Goal: Information Seeking & Learning: Learn about a topic

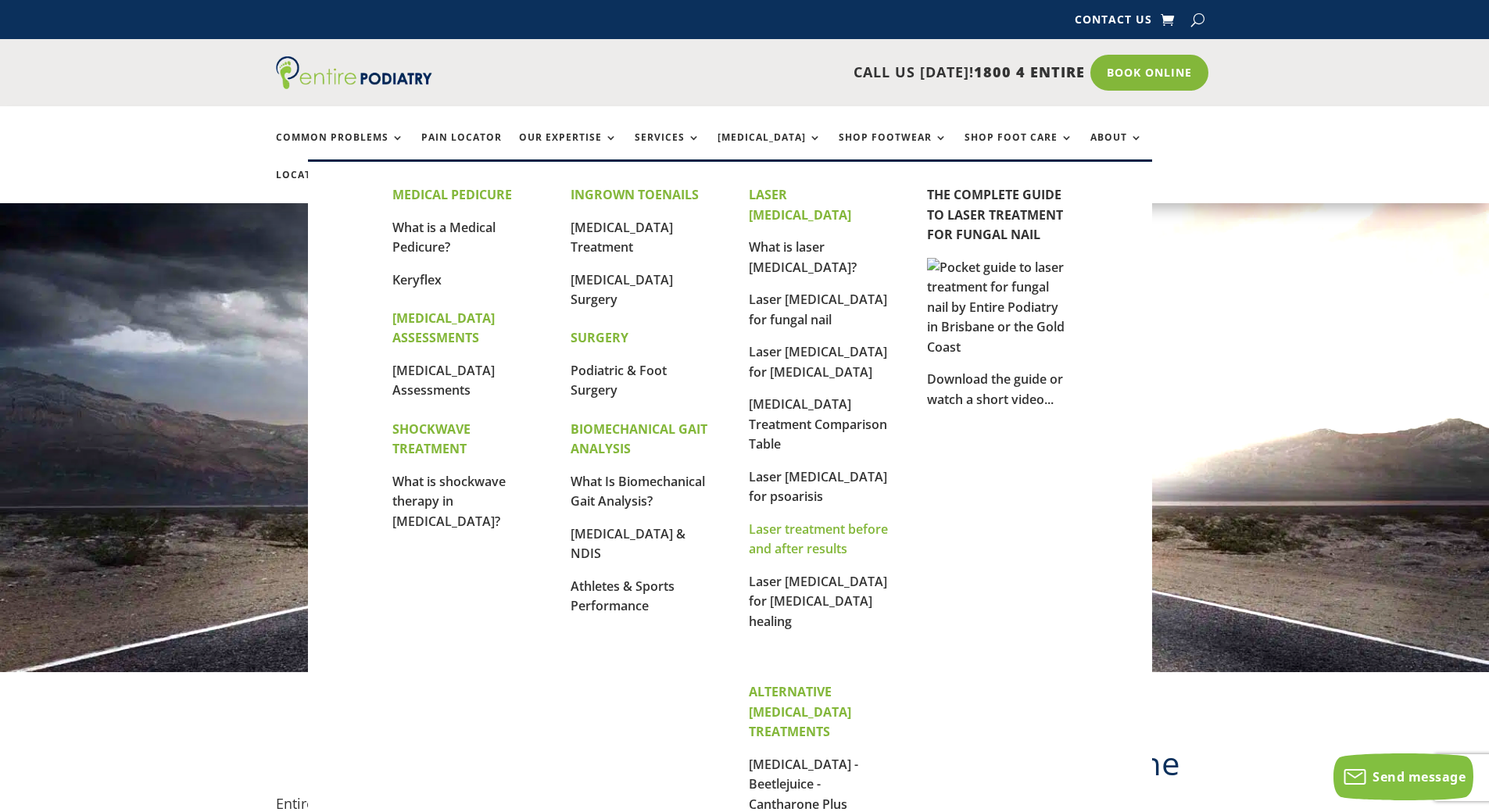
click at [800, 520] on link "Laser treatment before and after results" at bounding box center [817, 539] width 139 height 38
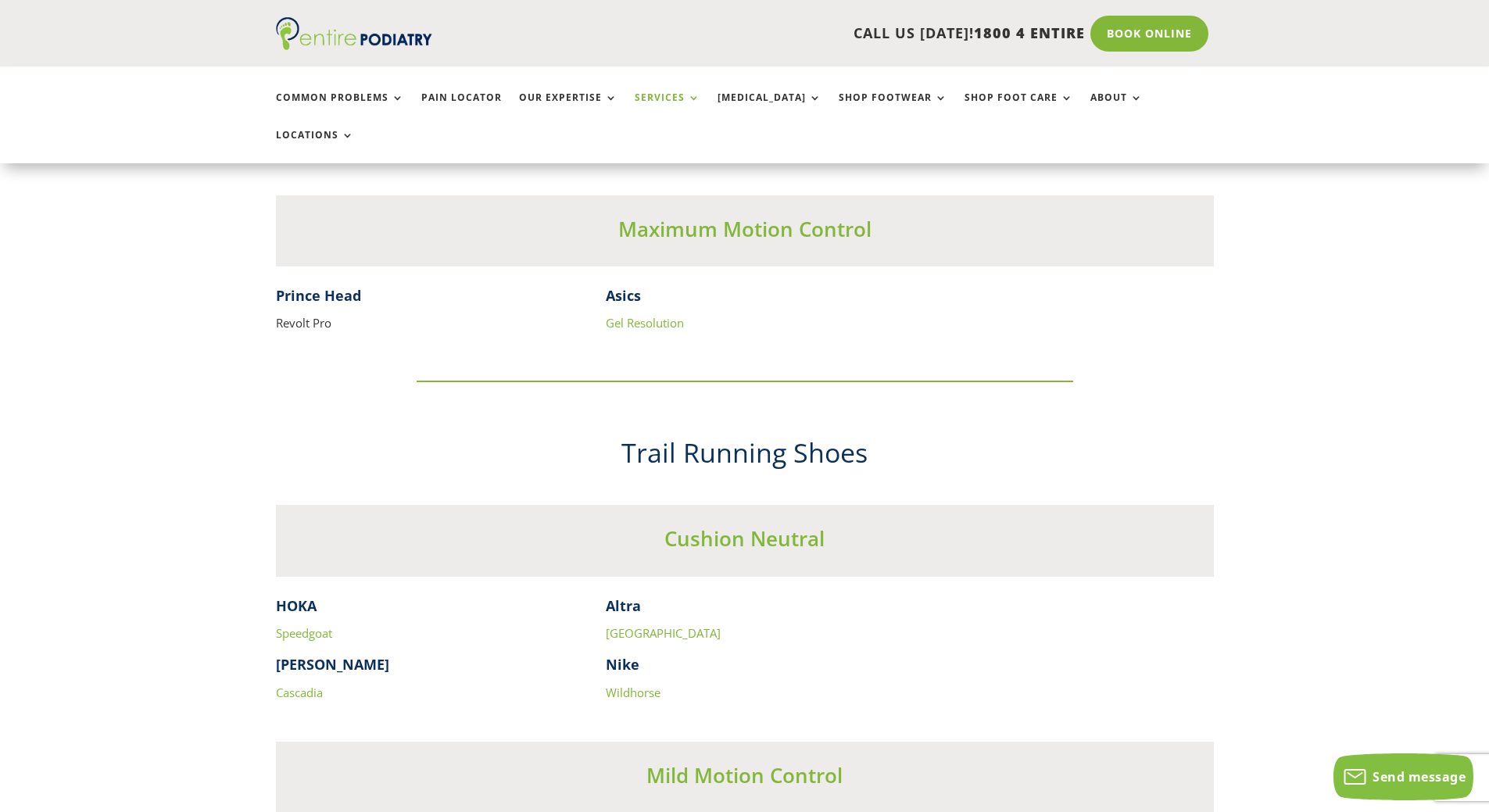
scroll to position [3753, 0]
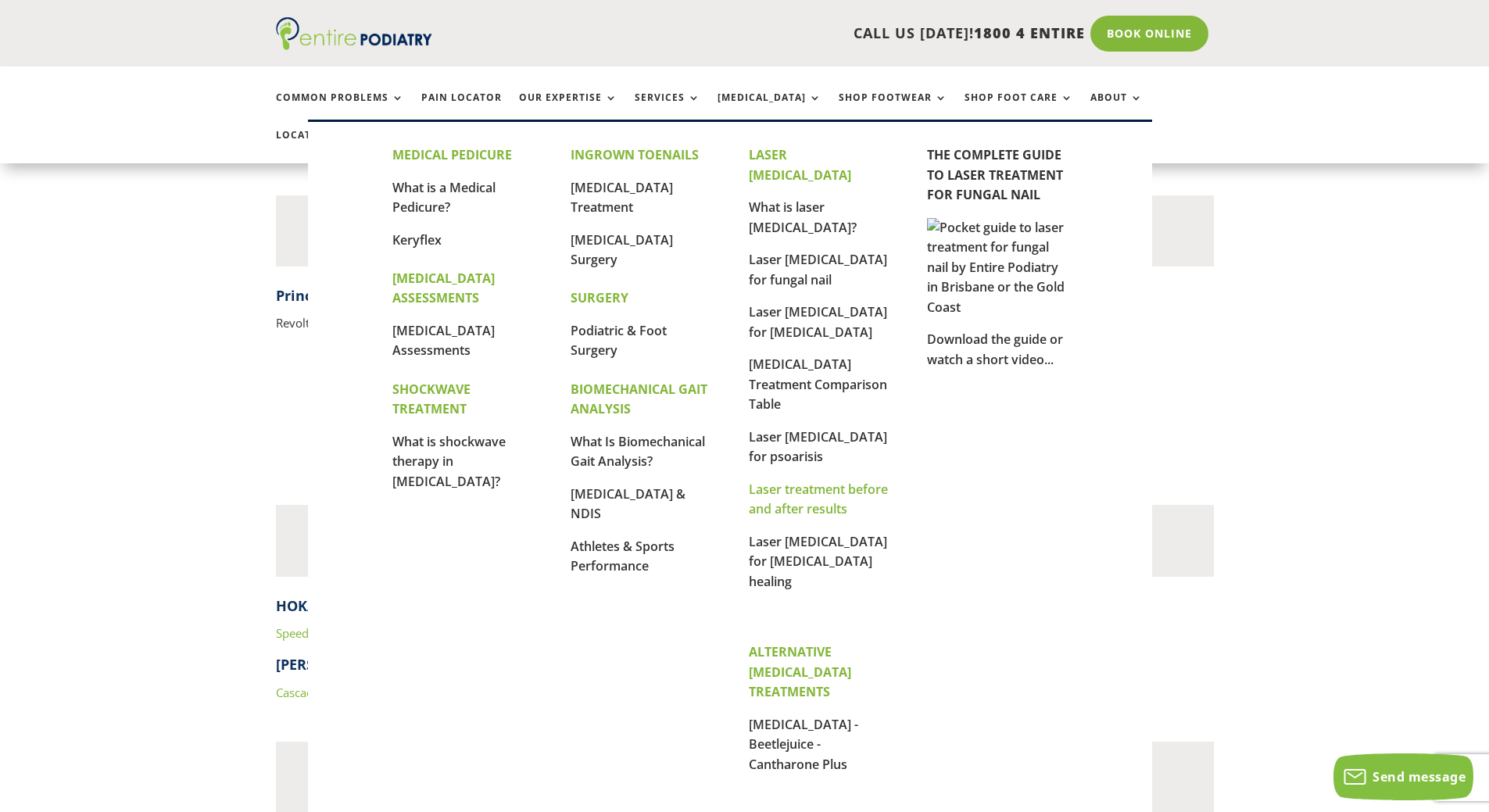
click at [794, 480] on link "Laser treatment before and after results" at bounding box center [817, 499] width 139 height 38
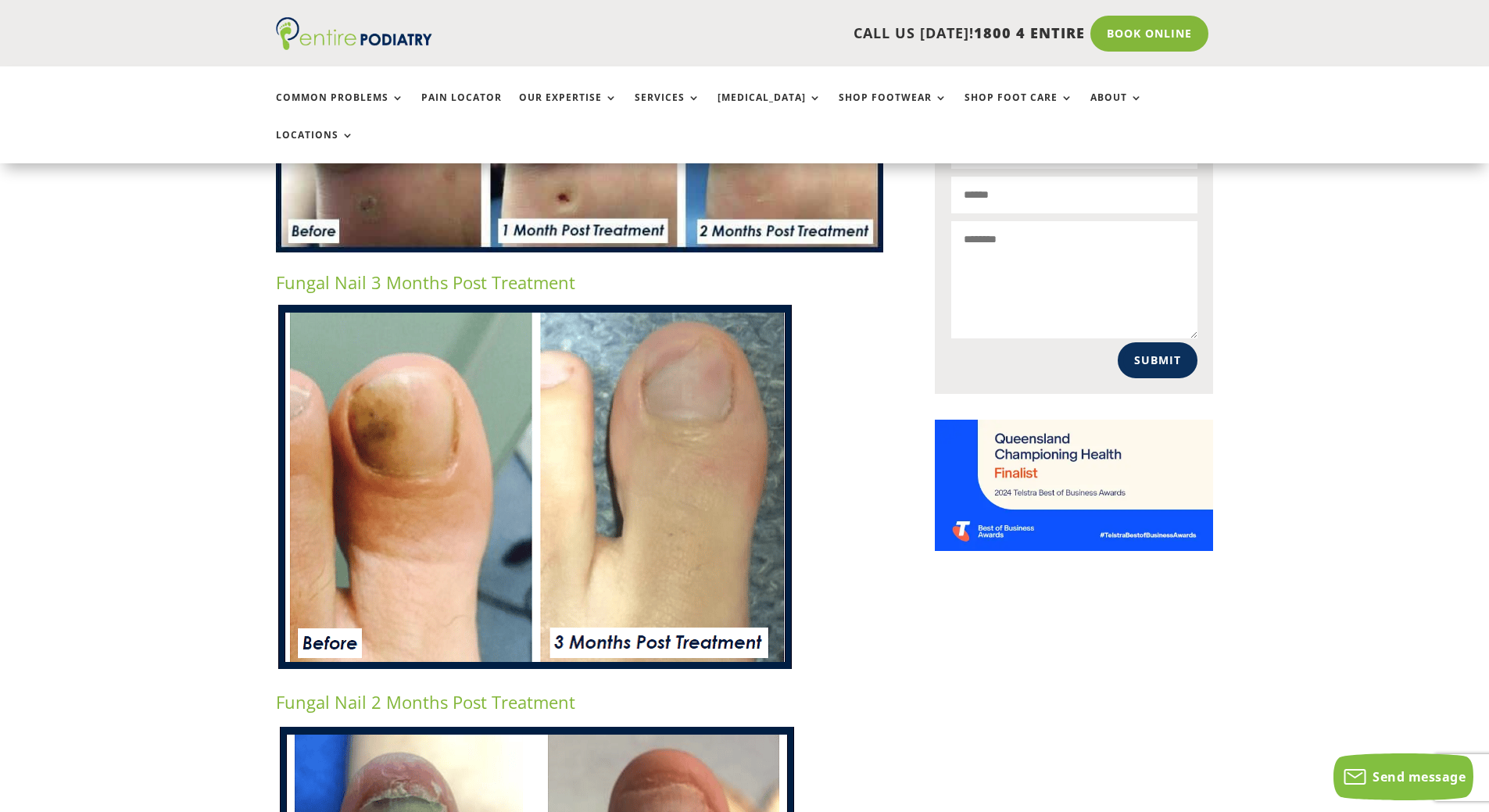
scroll to position [1250, 0]
